Goal: Navigation & Orientation: Find specific page/section

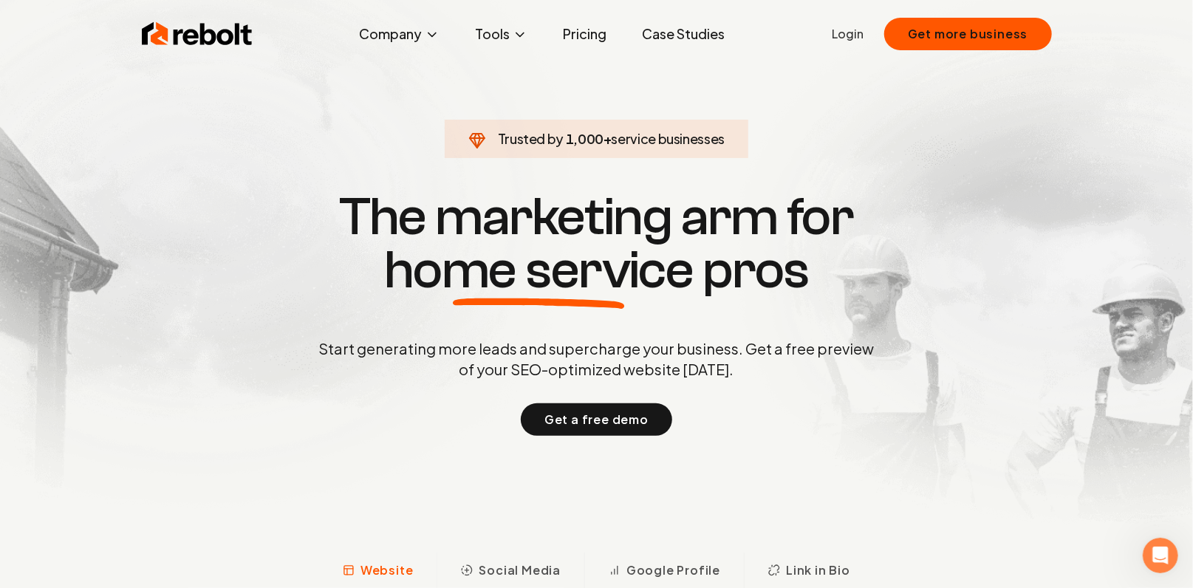
drag, startPoint x: 480, startPoint y: 142, endPoint x: 707, endPoint y: 160, distance: 227.6
click at [707, 160] on section "Trusted by 1,000 + service businesses The marketing arm for home service pros S…" at bounding box center [597, 311] width 733 height 529
drag, startPoint x: 707, startPoint y: 160, endPoint x: 772, endPoint y: 191, distance: 71.7
click at [772, 156] on section "Trusted by 1,000 + service businesses The marketing arm for home service pros S…" at bounding box center [597, 311] width 733 height 529
click at [910, 28] on button "Get more business" at bounding box center [969, 34] width 168 height 33
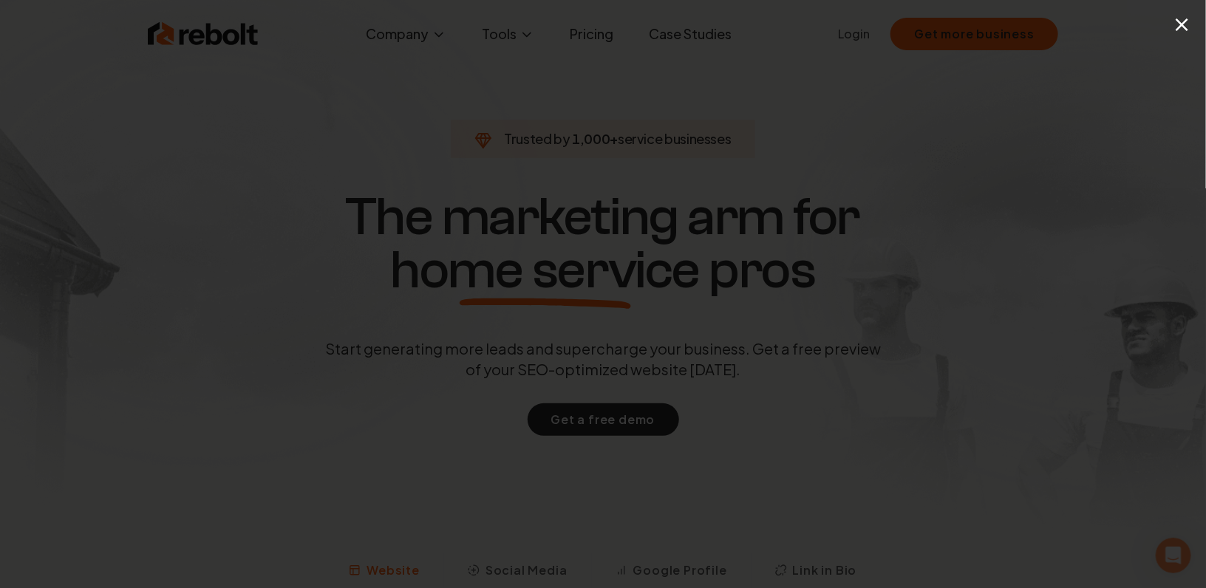
click at [1182, 27] on button "×" at bounding box center [1182, 23] width 18 height 33
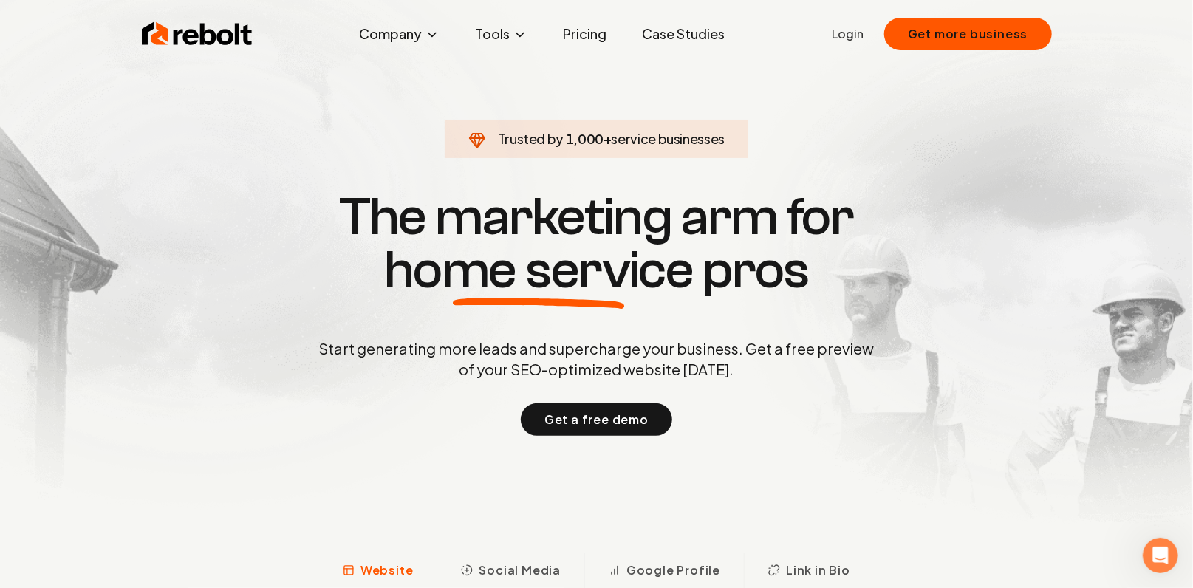
click at [848, 33] on link "Login" at bounding box center [848, 34] width 32 height 18
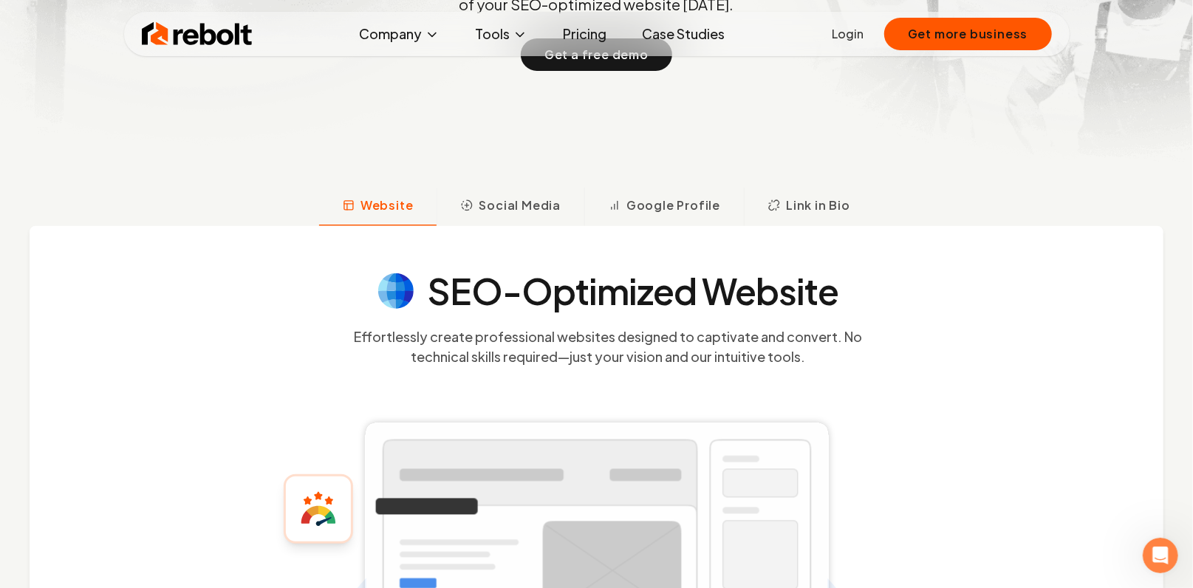
scroll to position [392, 0]
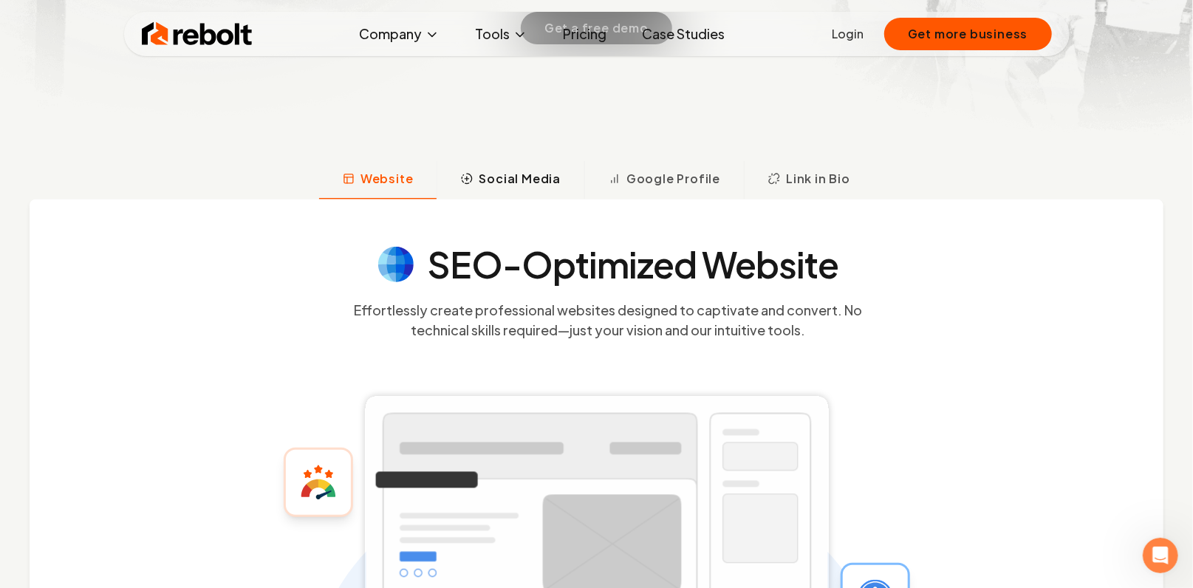
click at [561, 185] on span "Social Media" at bounding box center [520, 179] width 82 height 18
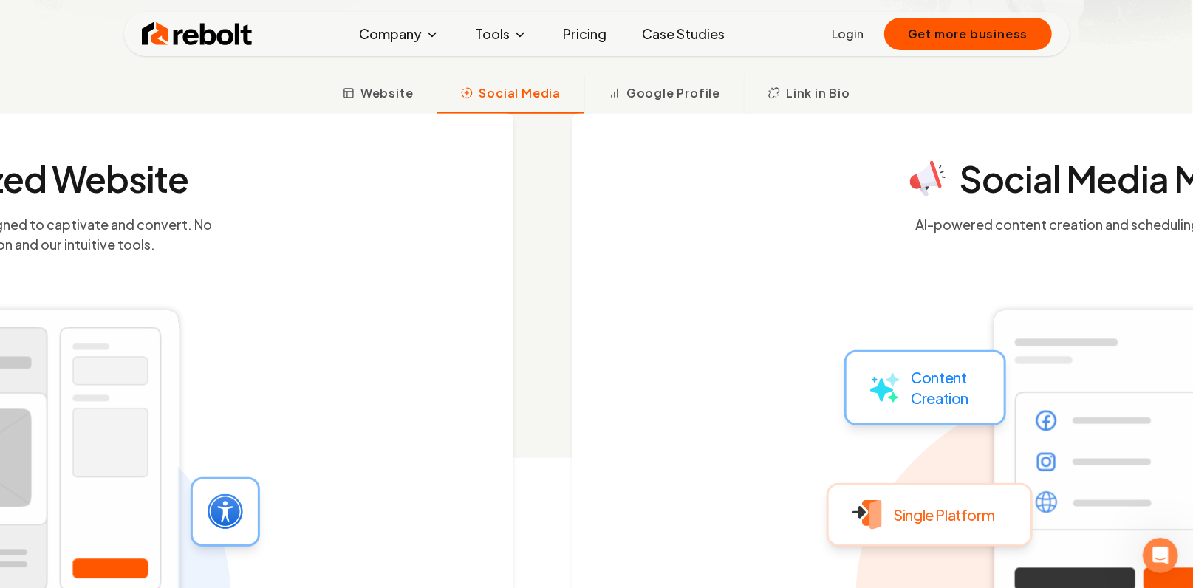
scroll to position [480, 0]
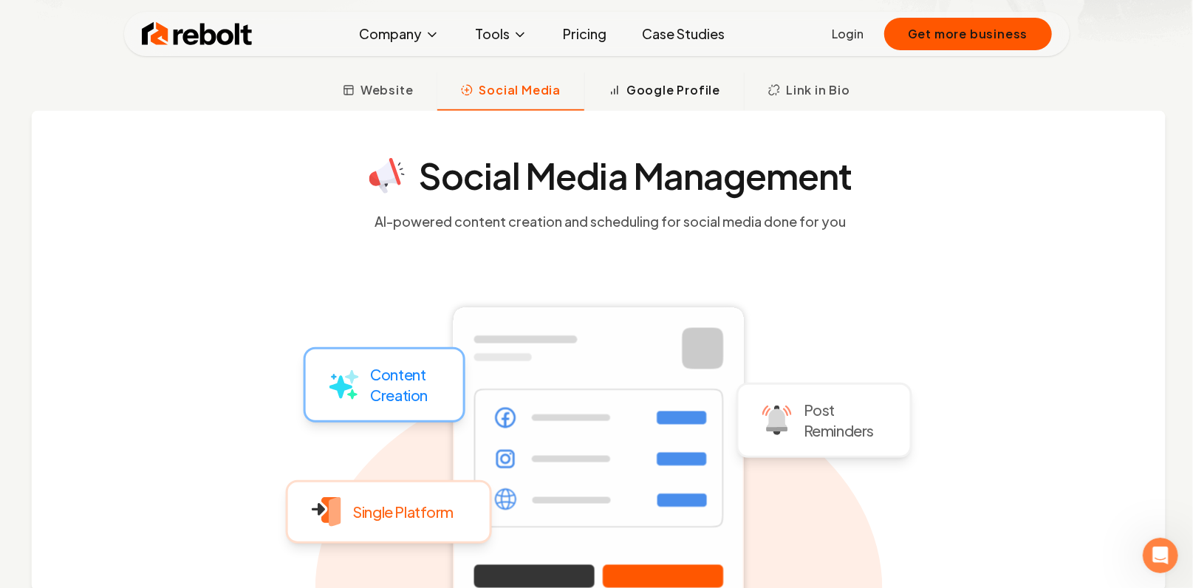
click at [678, 85] on span "Google Profile" at bounding box center [674, 90] width 94 height 18
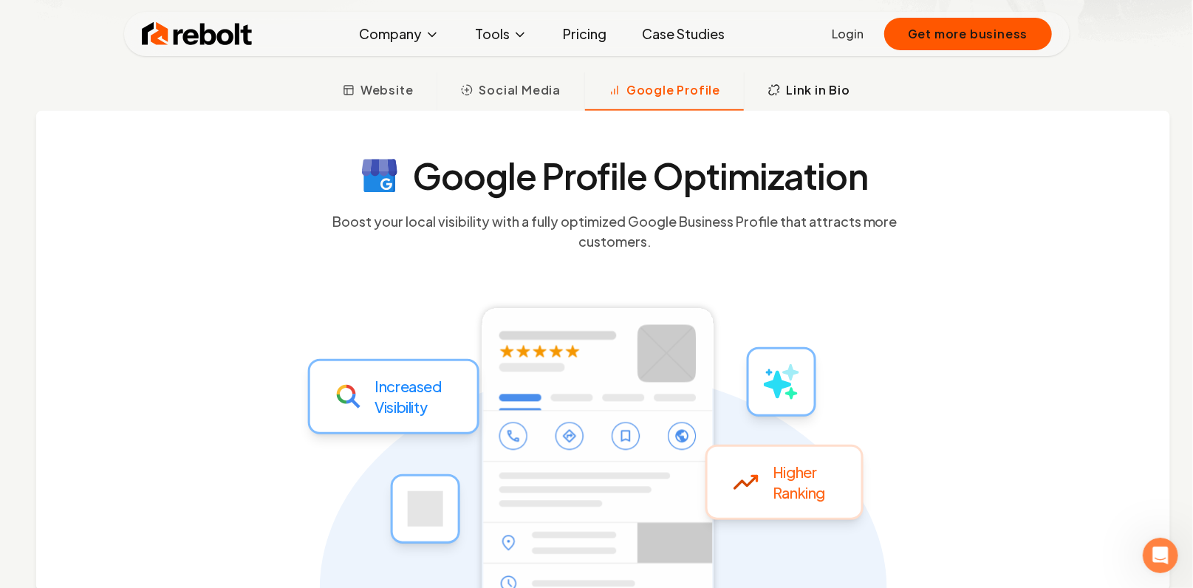
click at [809, 90] on span "Link in Bio" at bounding box center [818, 90] width 64 height 18
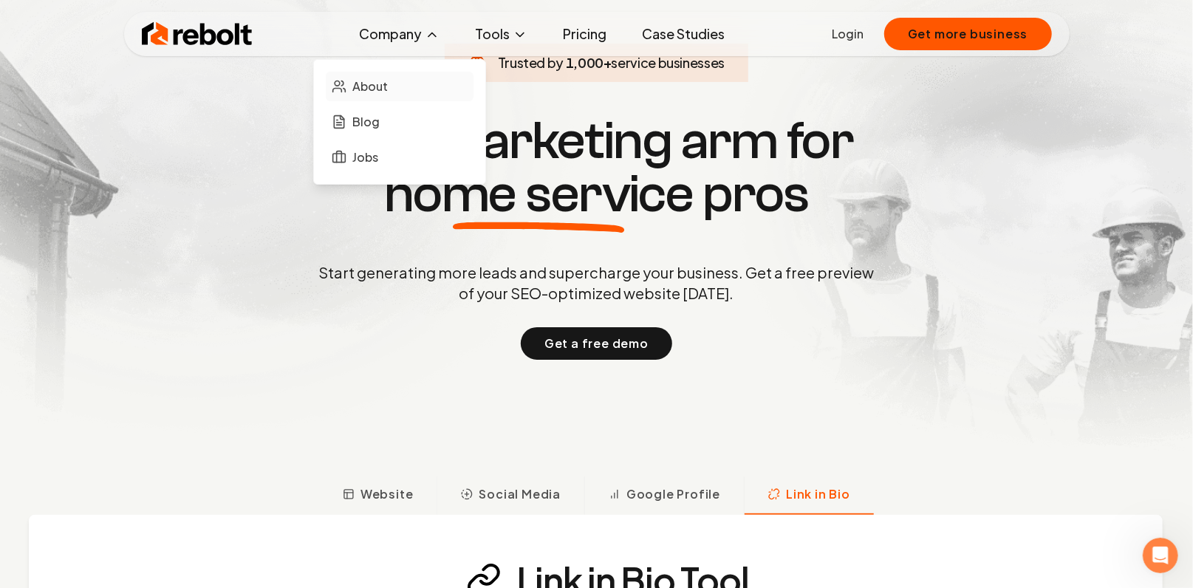
scroll to position [82, 0]
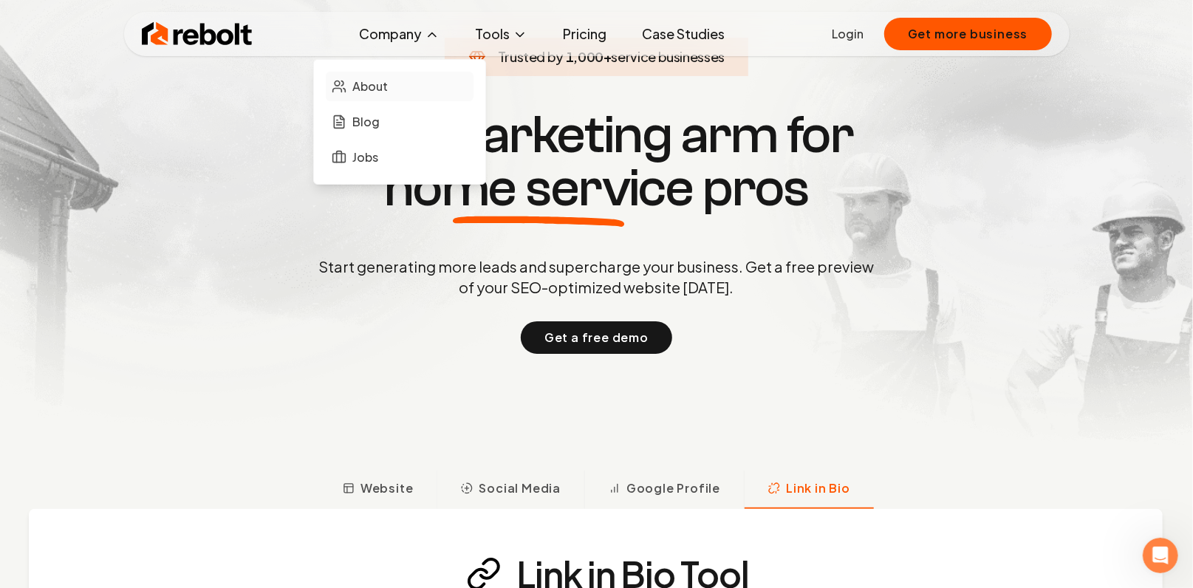
click at [403, 82] on link "About" at bounding box center [400, 87] width 148 height 30
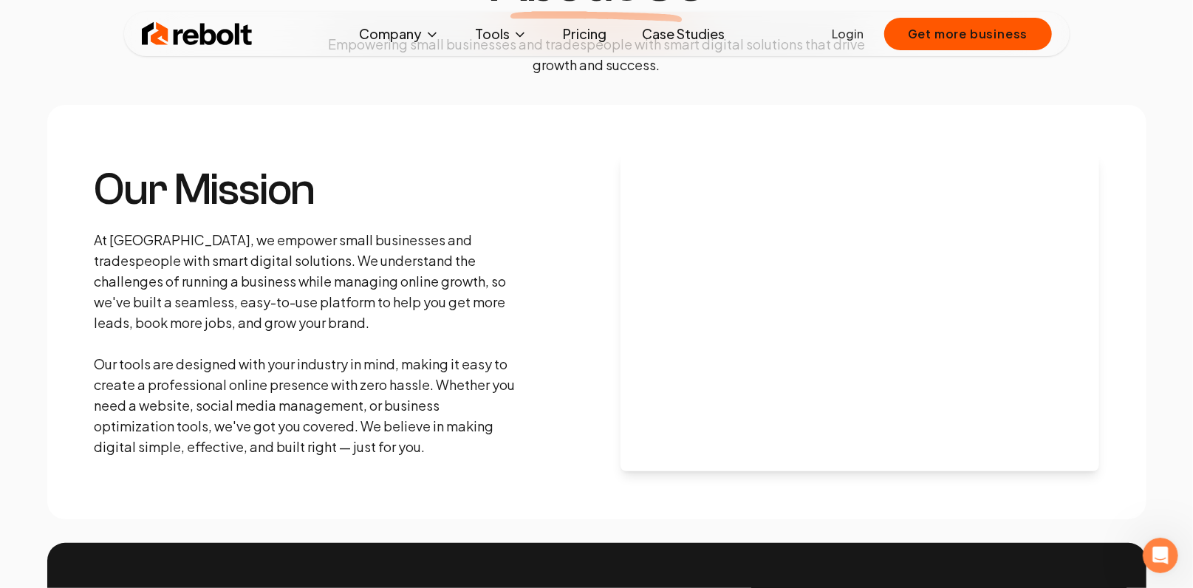
scroll to position [164, 0]
